Goal: Obtain resource: Download file/media

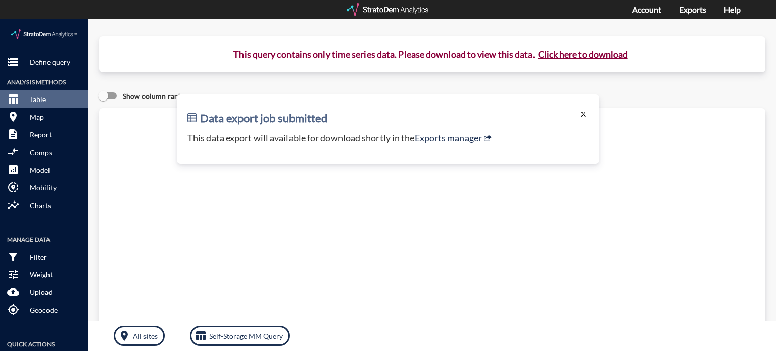
click button "X"
click p "Define query"
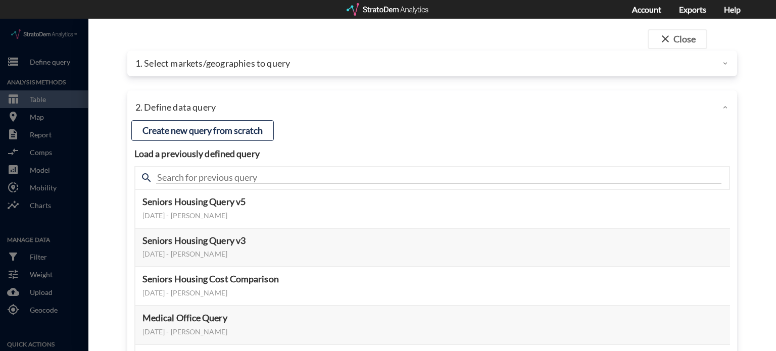
click p "1. Select markets/geographies to query"
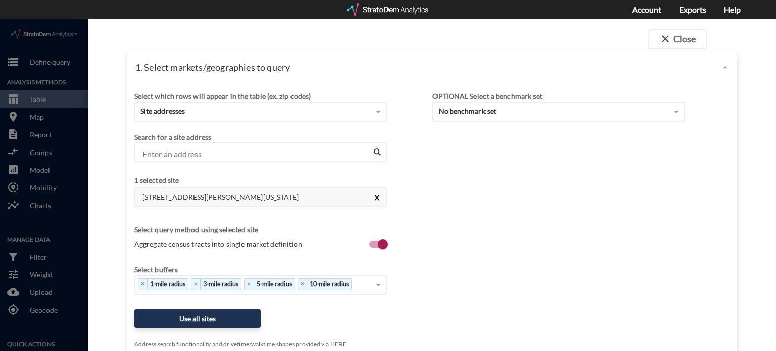
click button "X"
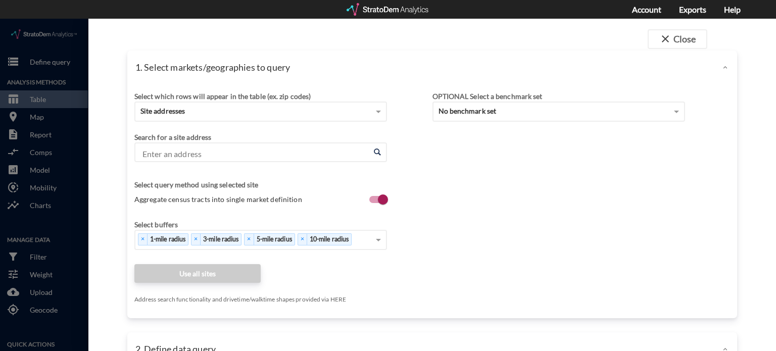
click input "Enter an address"
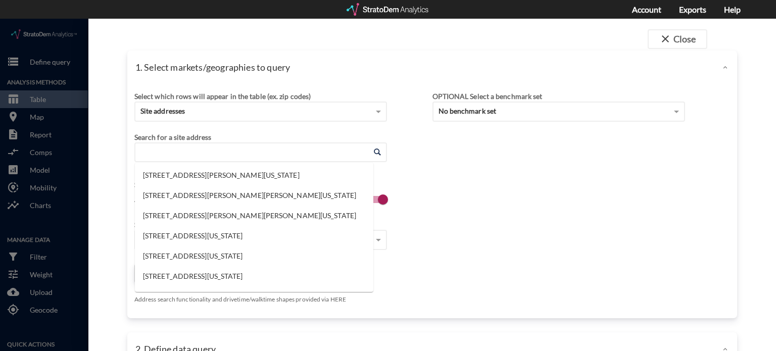
type input "4"
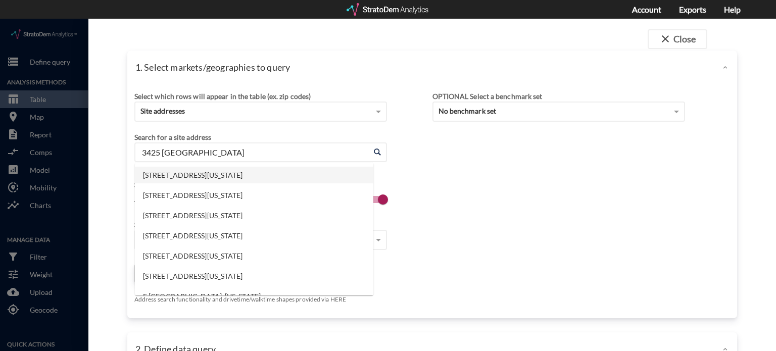
click li "3425 Thousand Oaks Dr, San Antonio, Texas"
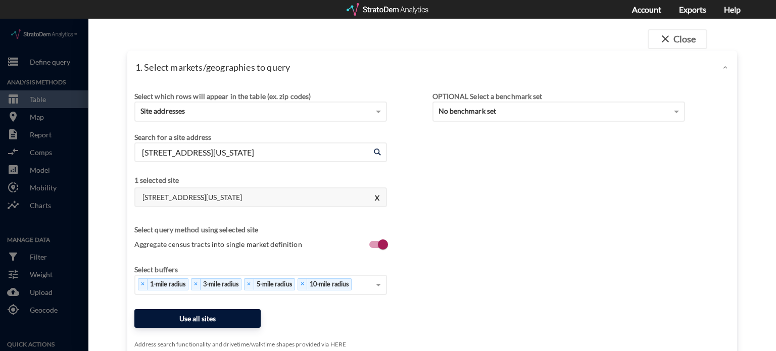
type input "3425 Thousand Oaks Dr, San Antonio, Texas"
click button "Use all sites"
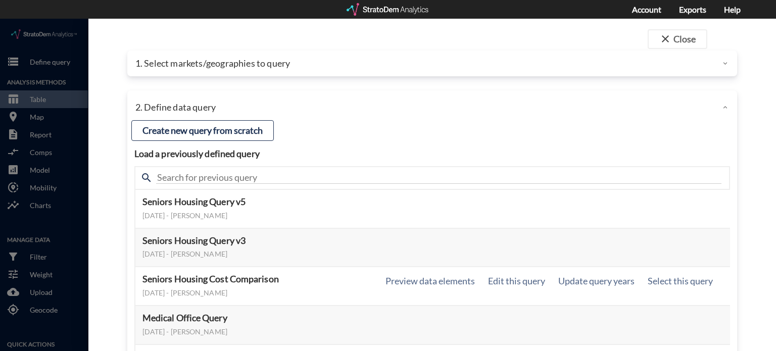
scroll to position [101, 0]
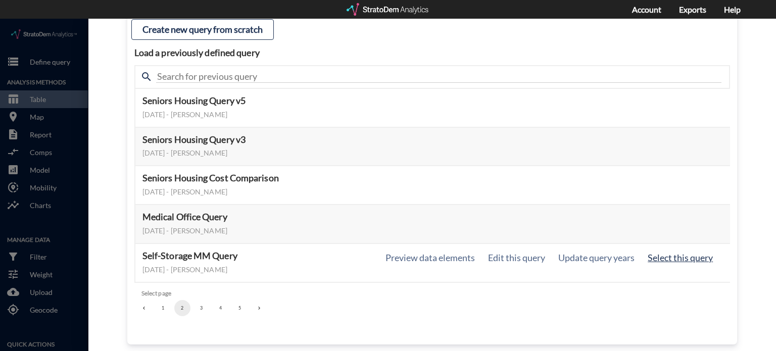
click button "Select this query"
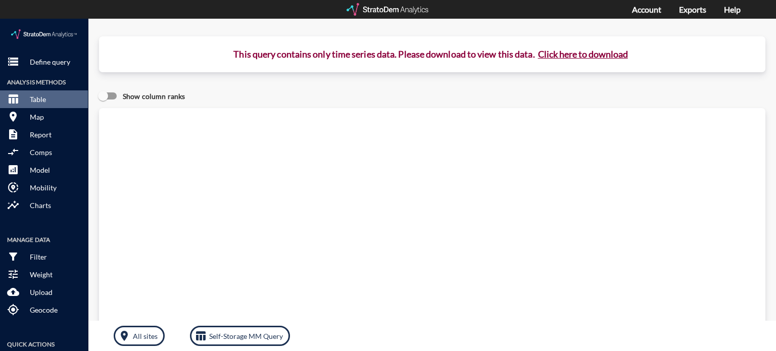
click button "Click here to download"
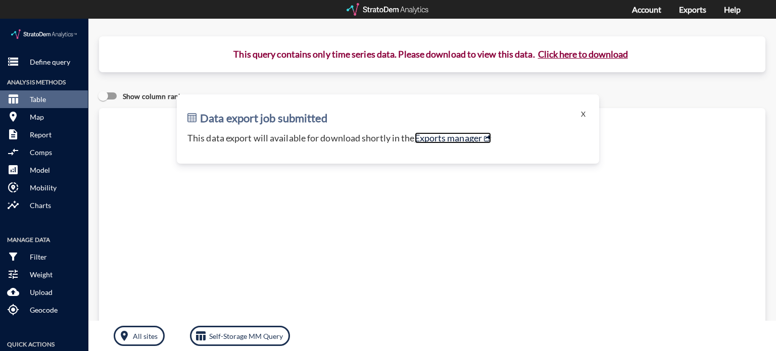
click link "Exports manager"
click button "X"
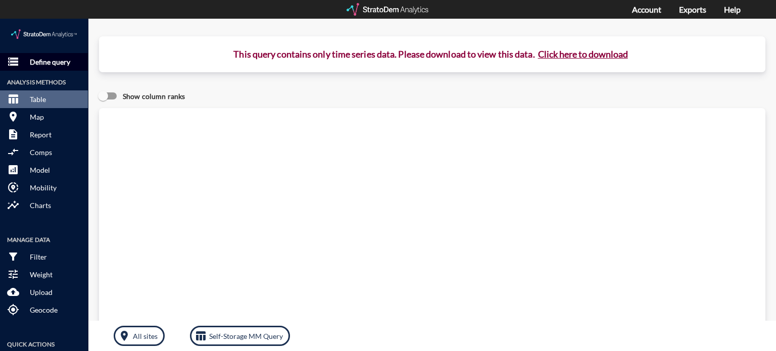
click p "Define query"
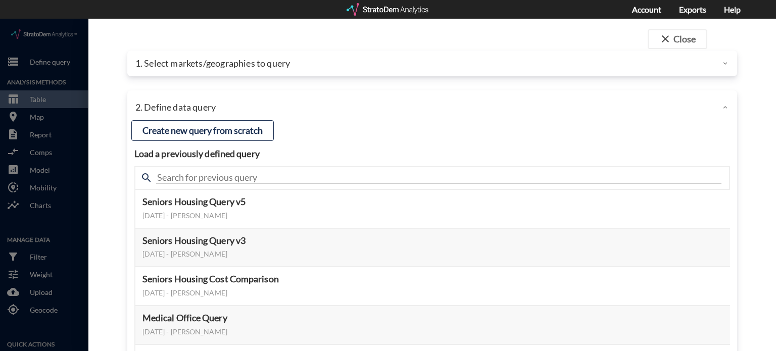
click p "1. Select markets/geographies to query"
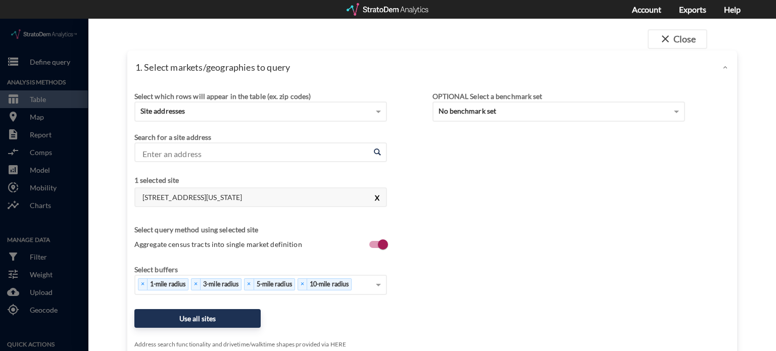
click button "X"
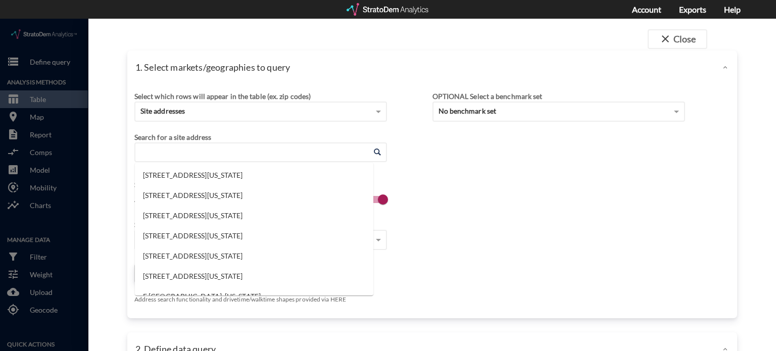
click input "Enter an address"
click li "13414 West Ave, San Antonio, Texas"
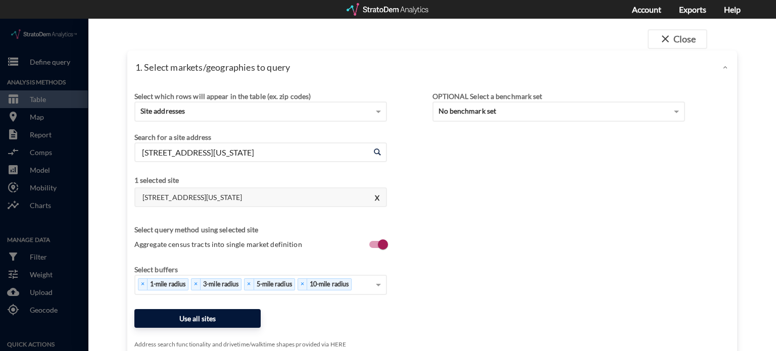
type input "13414 West Ave, San Antonio, Texas"
click button "Use all sites"
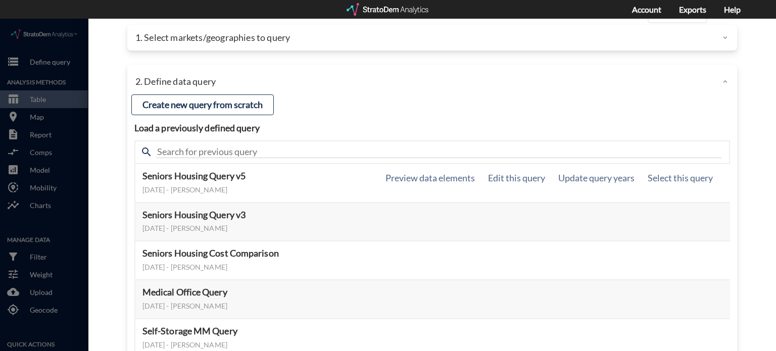
scroll to position [51, 0]
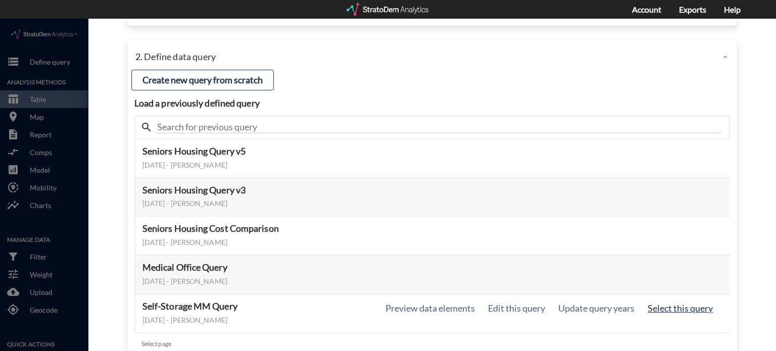
click button "Select this query"
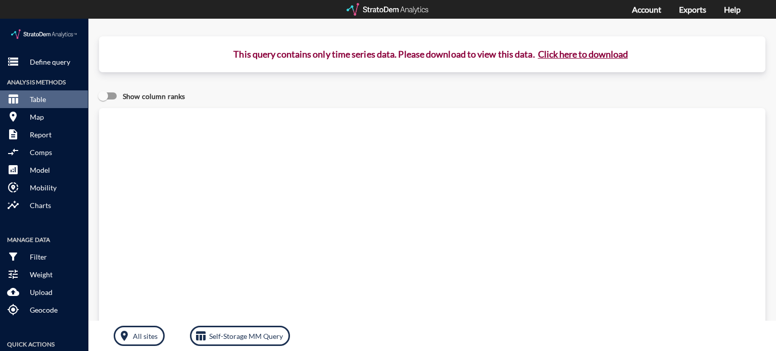
click button "Click here to download"
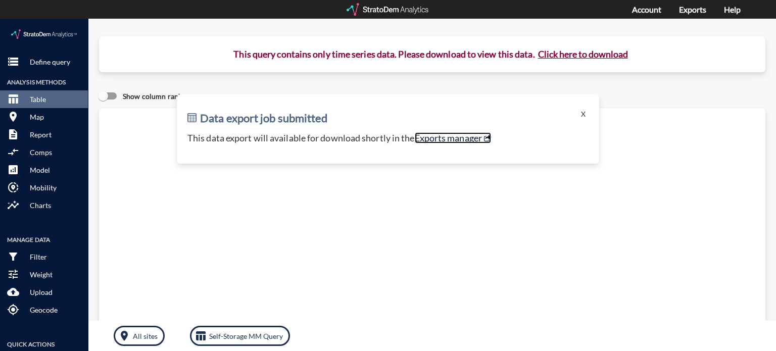
click link "Exports manager"
click button "X"
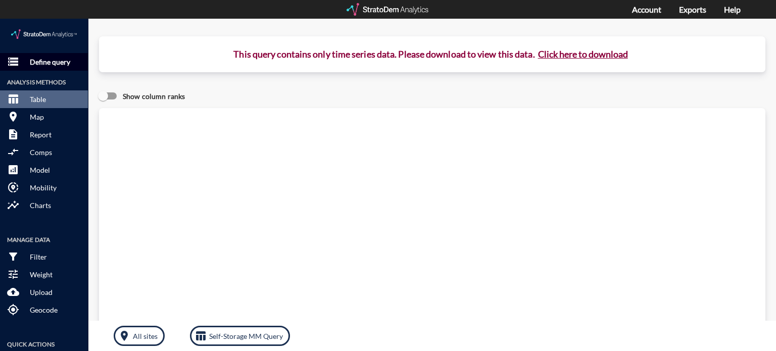
click button "storage Define query"
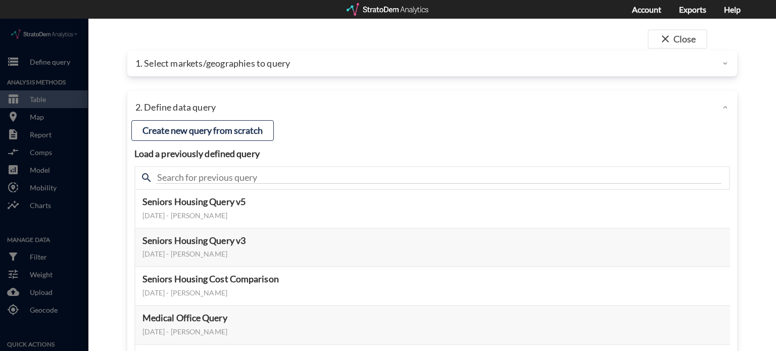
click div "1. Select markets/geographies to query"
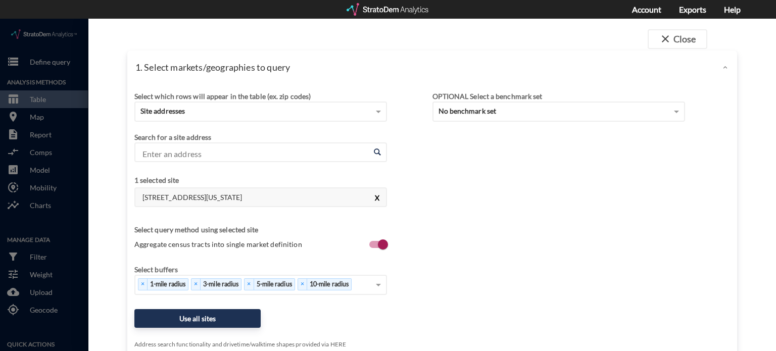
click button "X"
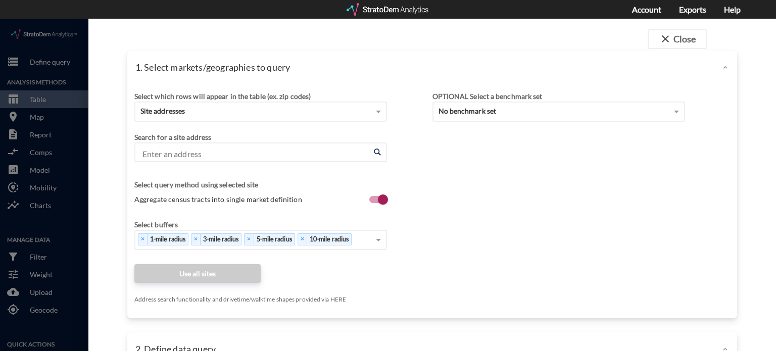
click input "Enter an address"
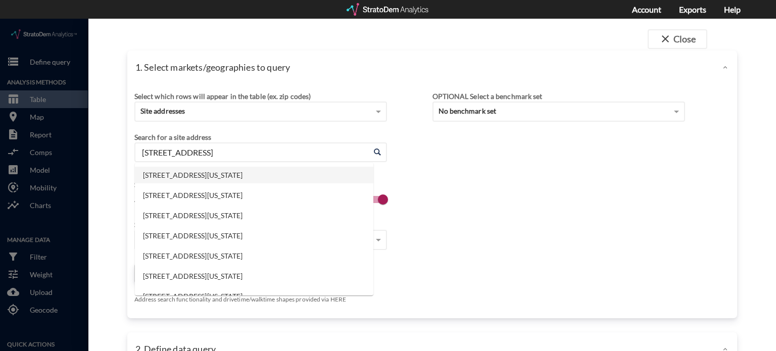
click li "8016 Broadway, Lemon Grove, California"
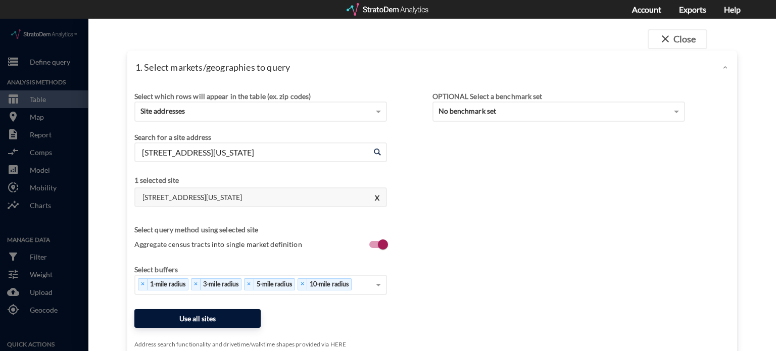
type input "8016 Broadway, Lemon Grove, California"
click button "Use all sites"
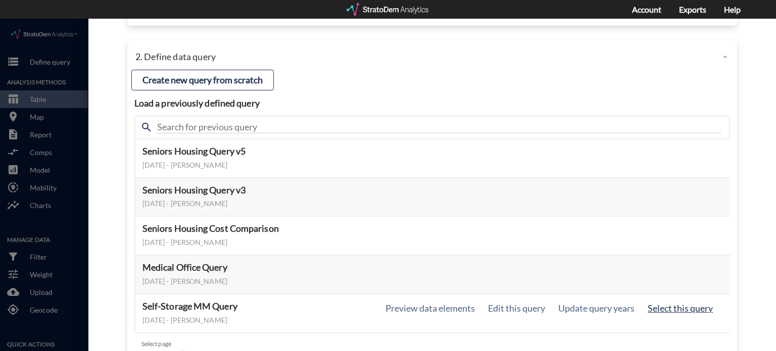
click button "Select this query"
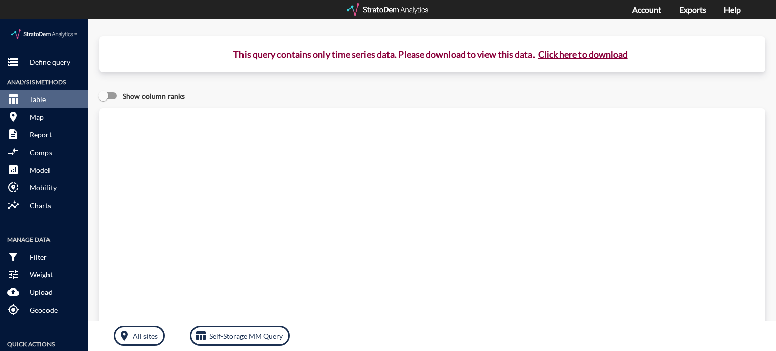
click button "Click here to download"
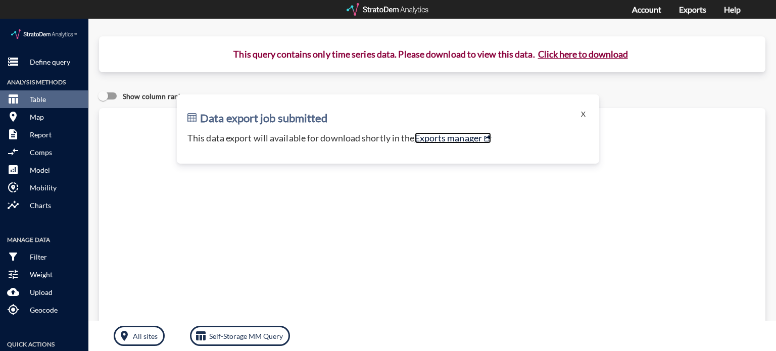
click link "Exports manager"
click button "X"
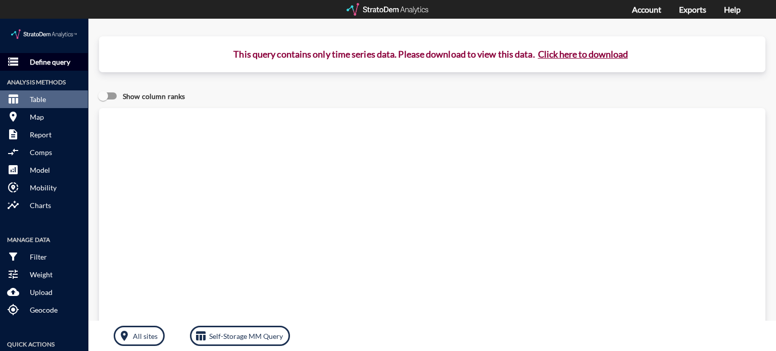
click p "Define query"
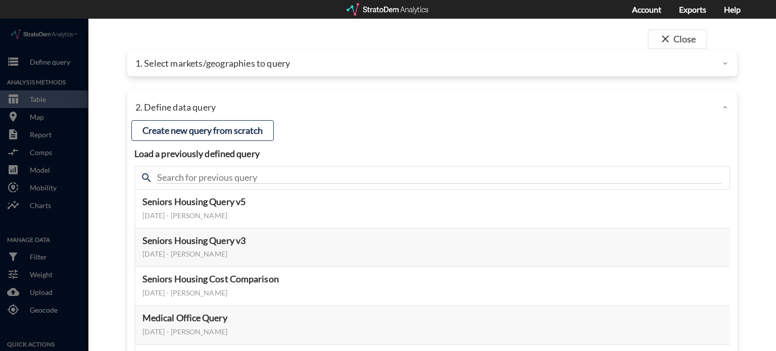
click p "1. Select markets/geographies to query"
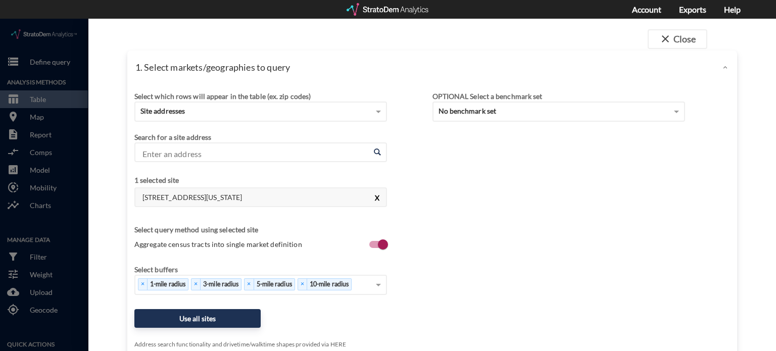
click button "X"
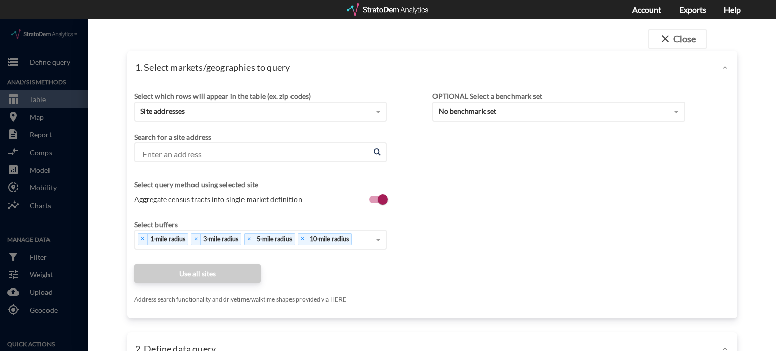
click input "Enter an address"
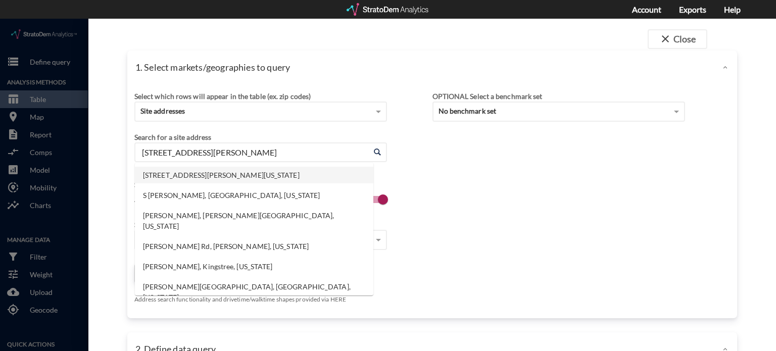
click li "8175 S Mingo Rd, Tulsa, Oklahoma"
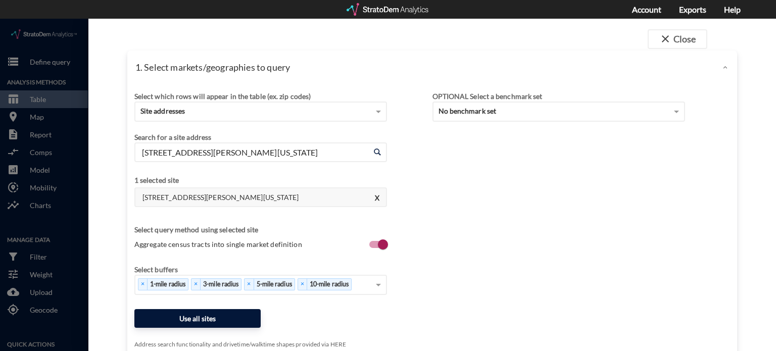
type input "8175 S Mingo Rd, Tulsa, Oklahoma"
click button "Use all sites"
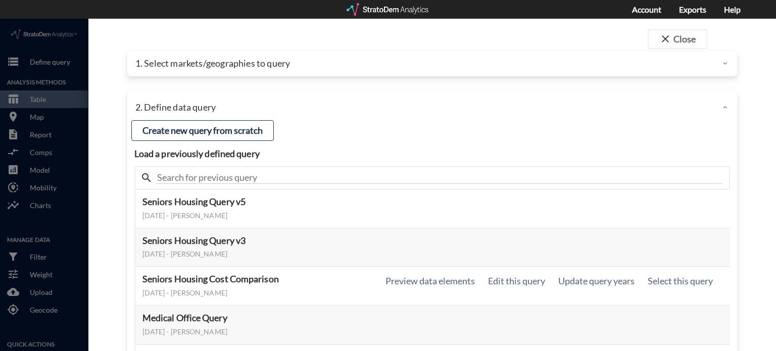
scroll to position [101, 0]
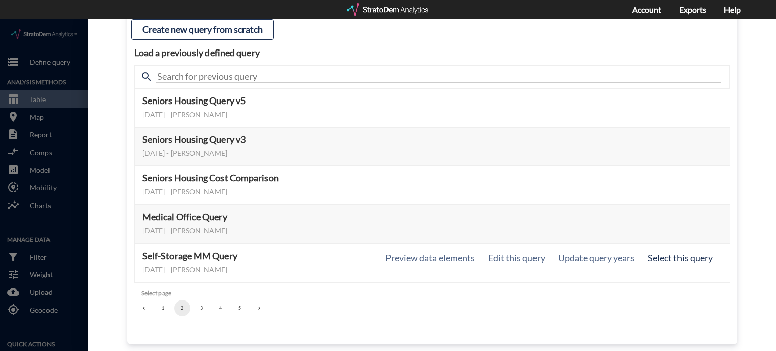
click button "Select this query"
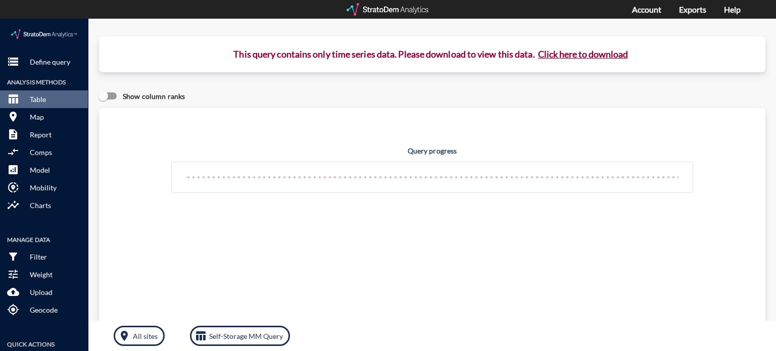
click button "Click here to download"
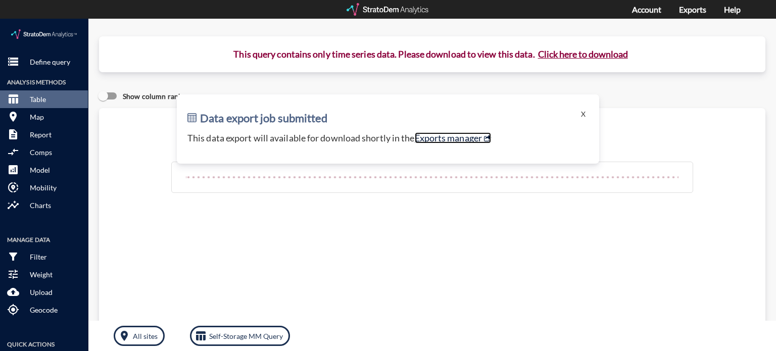
click link "Exports manager"
click button "X"
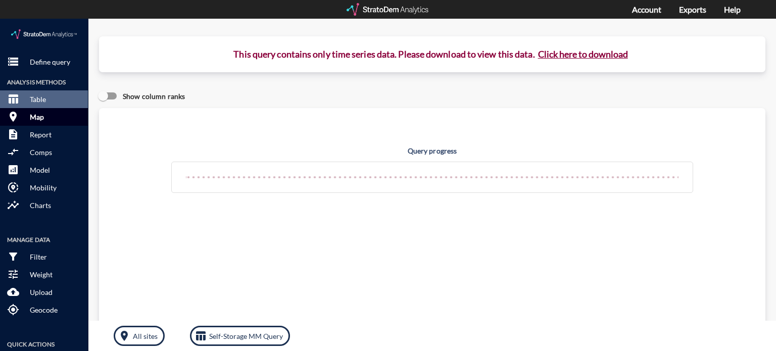
click button "room Map"
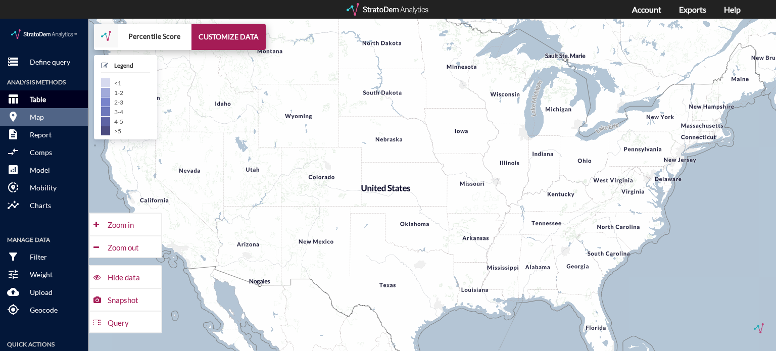
click button "table_chart Table"
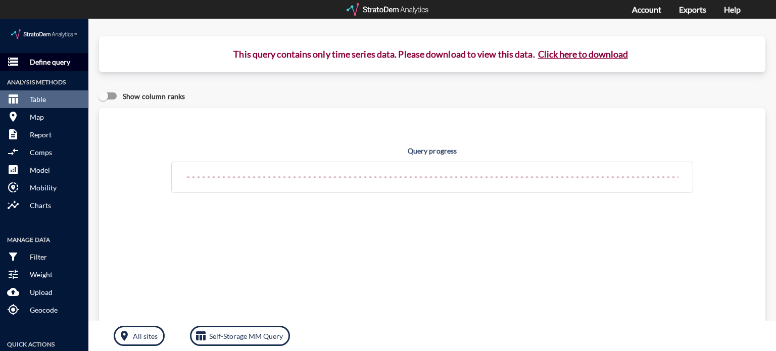
click p "Define query"
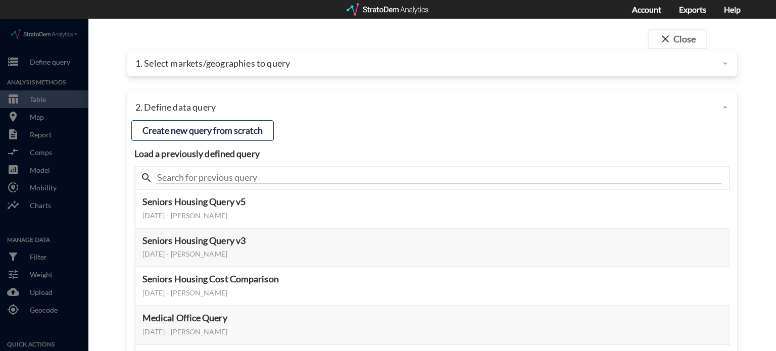
click div
click button "close Close"
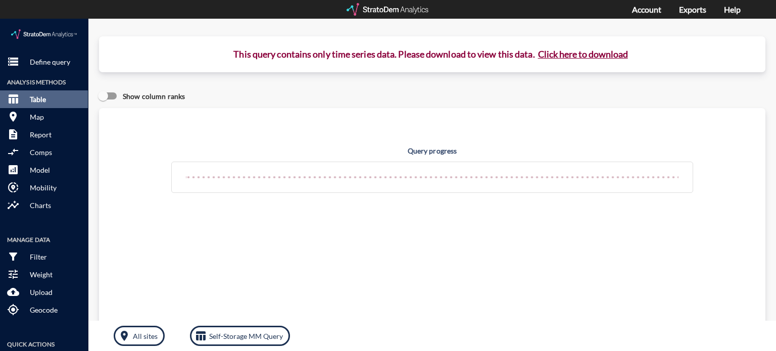
click button "table_chart Table"
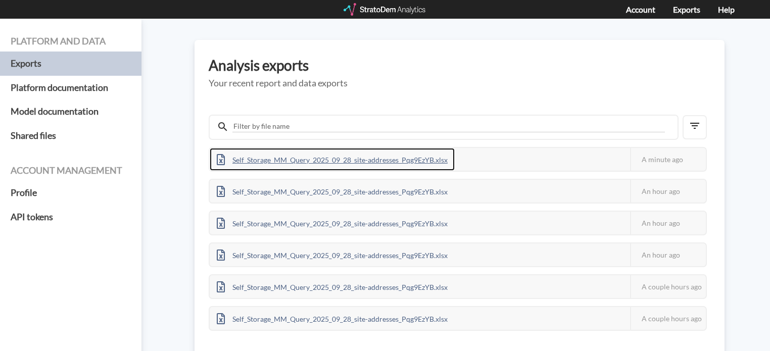
click at [427, 159] on div "Self_Storage_MM_Query_2025_09_28_site-addresses_Pqg9EzYB.xlsx" at bounding box center [332, 159] width 245 height 23
click at [419, 155] on div "Self_Storage_MM_Query_2025_09_28_site-addresses_Pqg9EzYB.xlsx" at bounding box center [332, 159] width 245 height 23
click at [349, 157] on div "Self_Storage_MM_Query_2025_09_28_site-addresses_Pqg9EzYB.xlsx" at bounding box center [332, 159] width 245 height 23
